Goal: Navigation & Orientation: Understand site structure

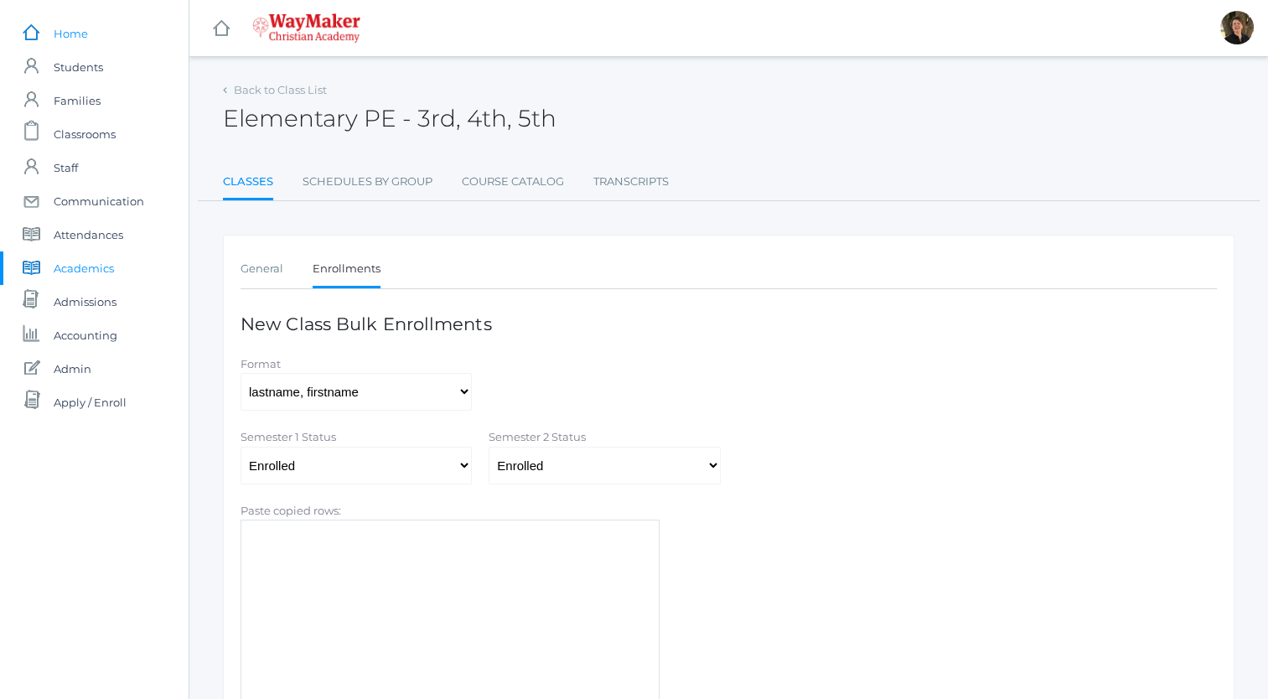
click at [66, 35] on span "Home" at bounding box center [71, 34] width 34 height 34
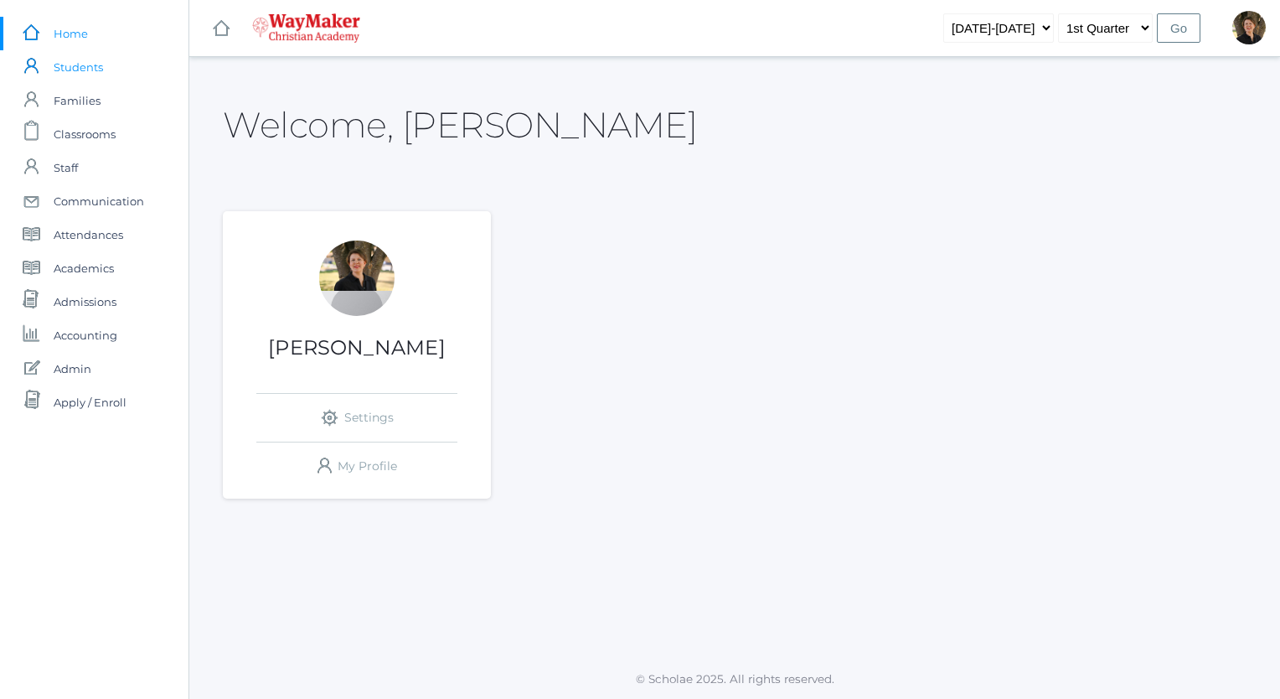
click at [67, 65] on span "Students" at bounding box center [78, 67] width 49 height 34
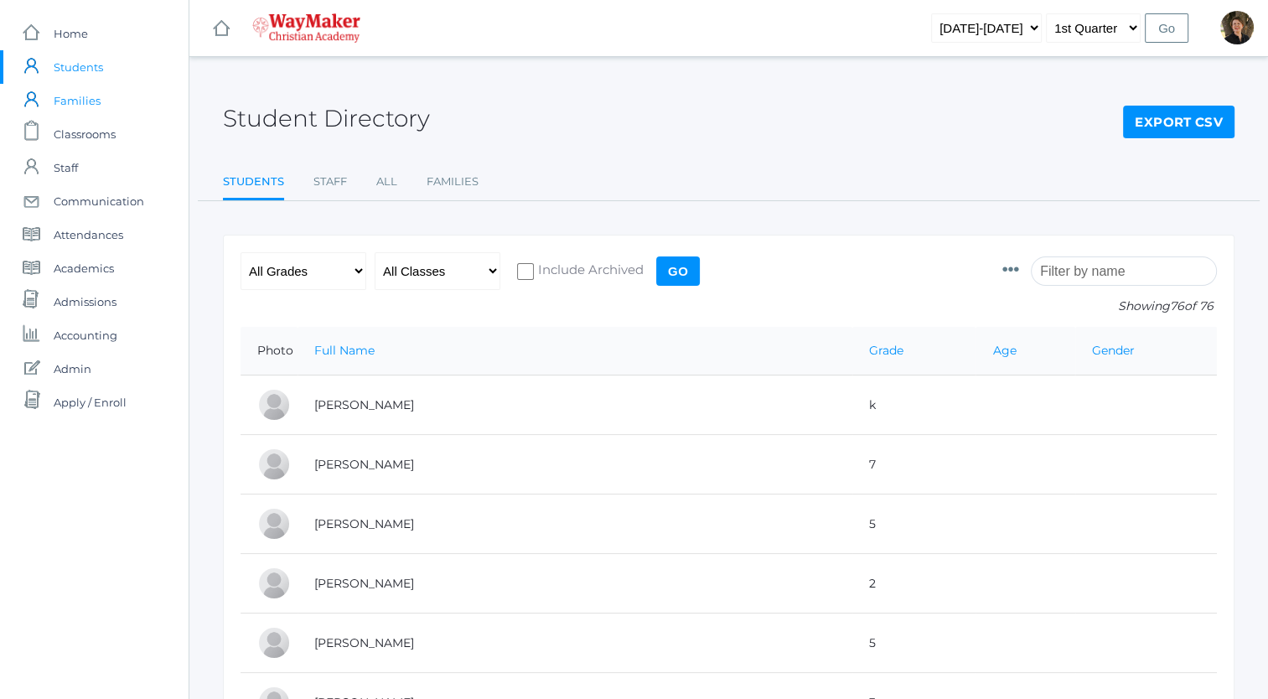
click at [82, 98] on span "Families" at bounding box center [77, 101] width 47 height 34
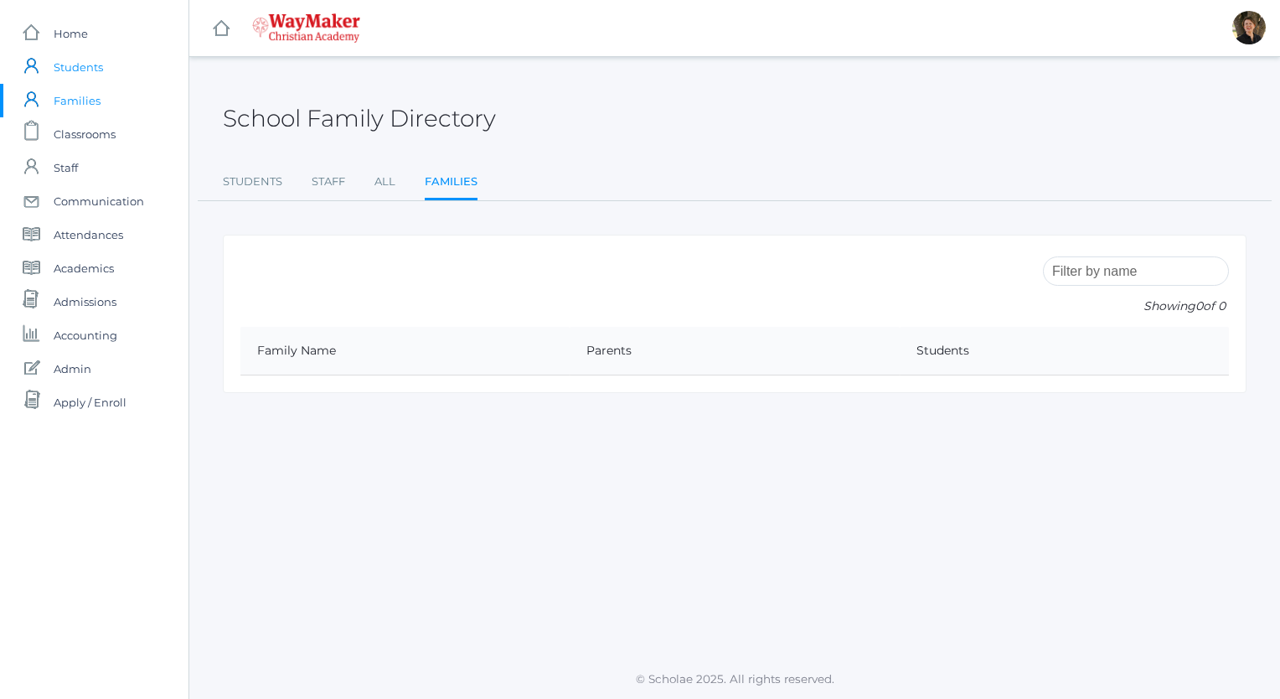
click at [83, 70] on span "Students" at bounding box center [78, 67] width 49 height 34
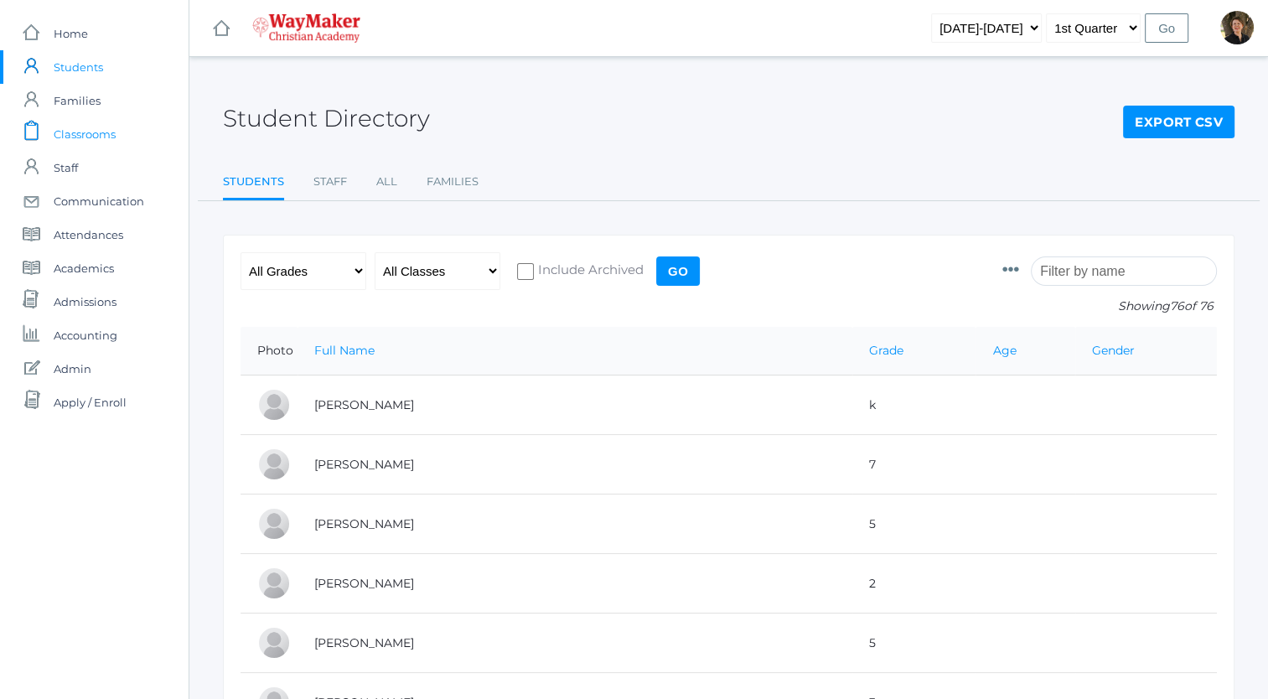
click at [74, 137] on span "Classrooms" at bounding box center [85, 134] width 62 height 34
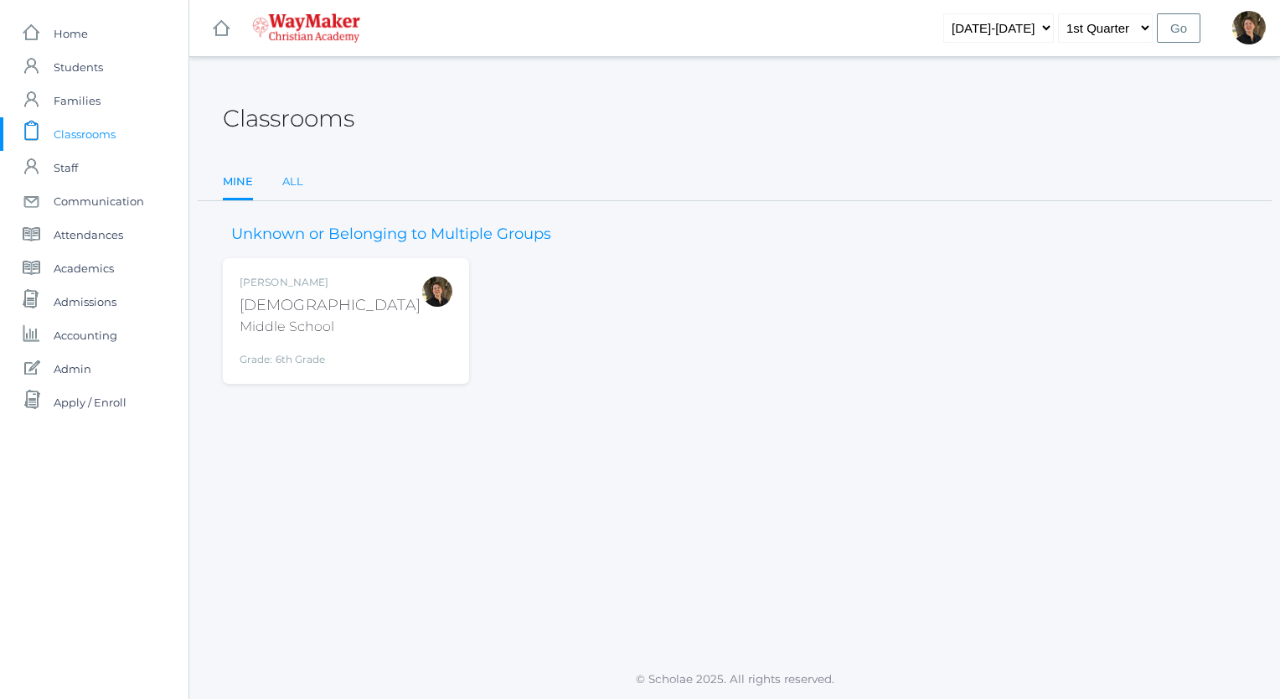
click at [292, 186] on link "All" at bounding box center [292, 182] width 21 height 34
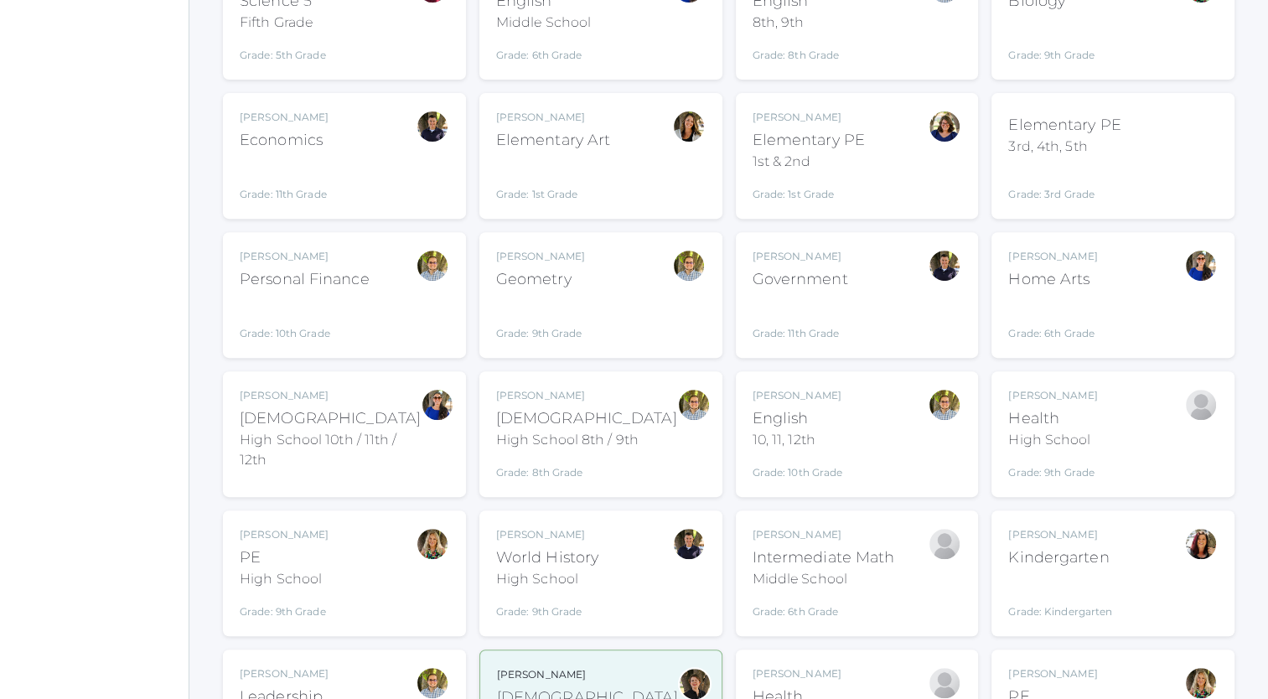
scroll to position [596, 0]
click at [780, 269] on div "Government" at bounding box center [800, 280] width 96 height 23
